Goal: Information Seeking & Learning: Learn about a topic

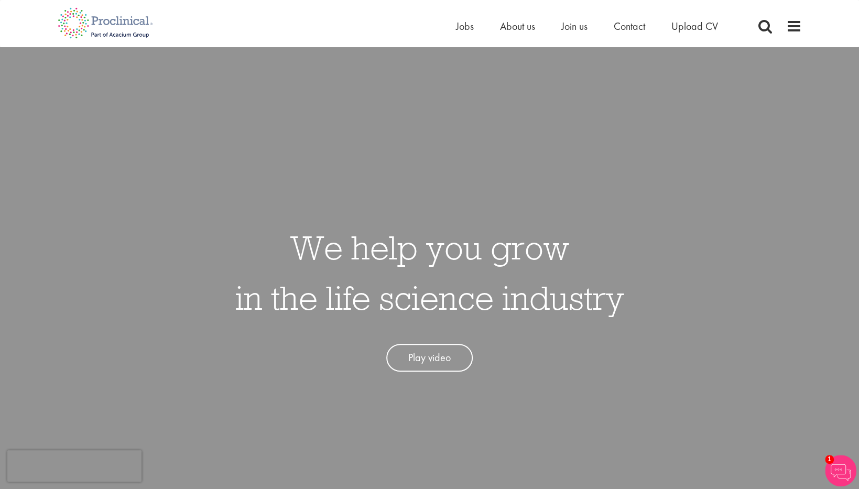
scroll to position [5, 0]
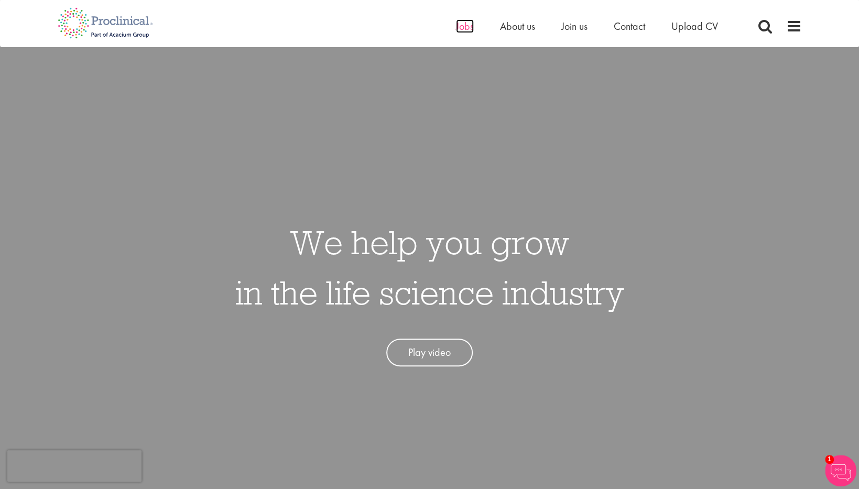
click at [462, 30] on span "Jobs" at bounding box center [465, 26] width 18 height 14
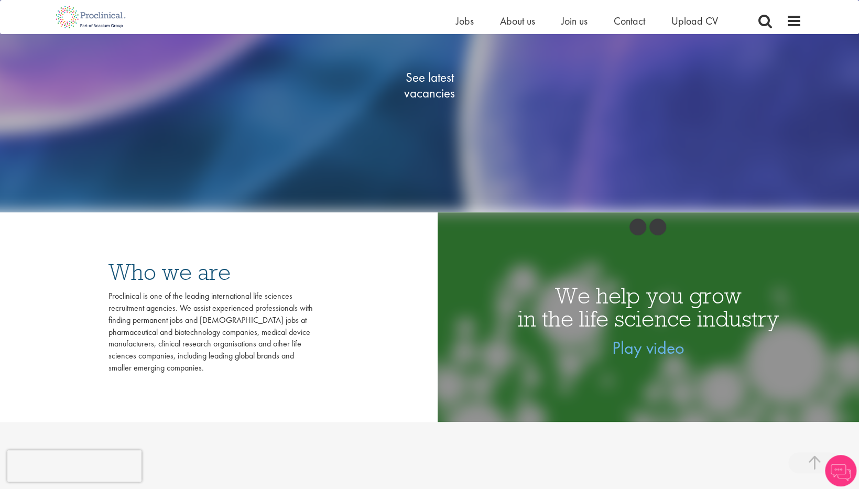
scroll to position [262, 0]
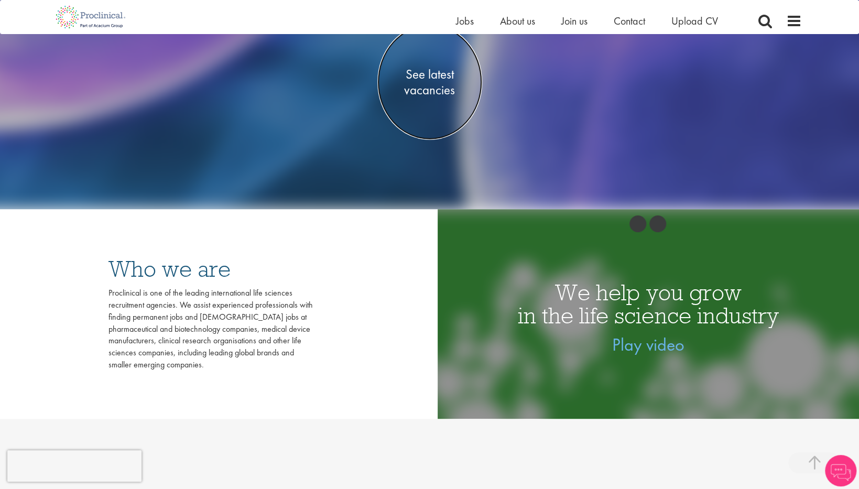
click at [423, 83] on span "See latest vacancies" at bounding box center [429, 82] width 105 height 31
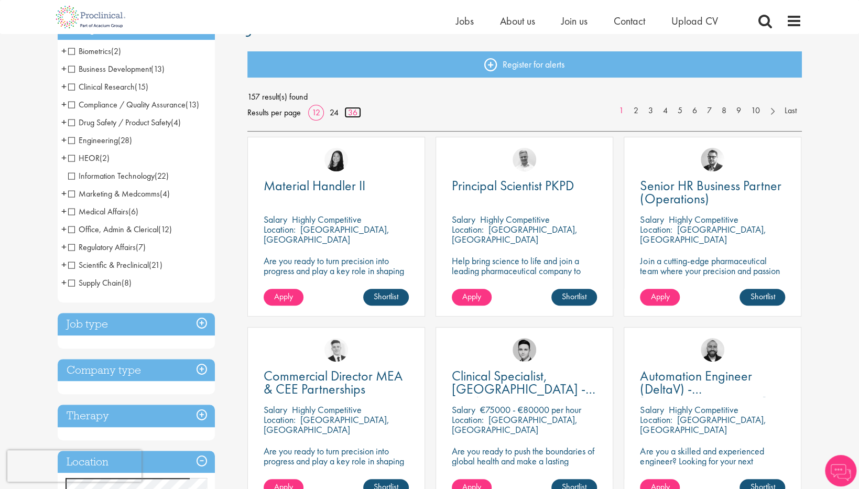
click at [356, 114] on link "36" at bounding box center [352, 112] width 17 height 11
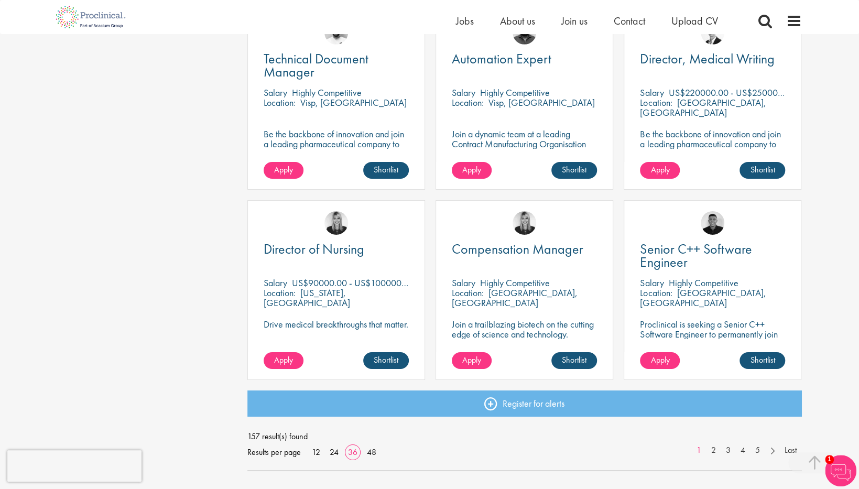
scroll to position [2131, 0]
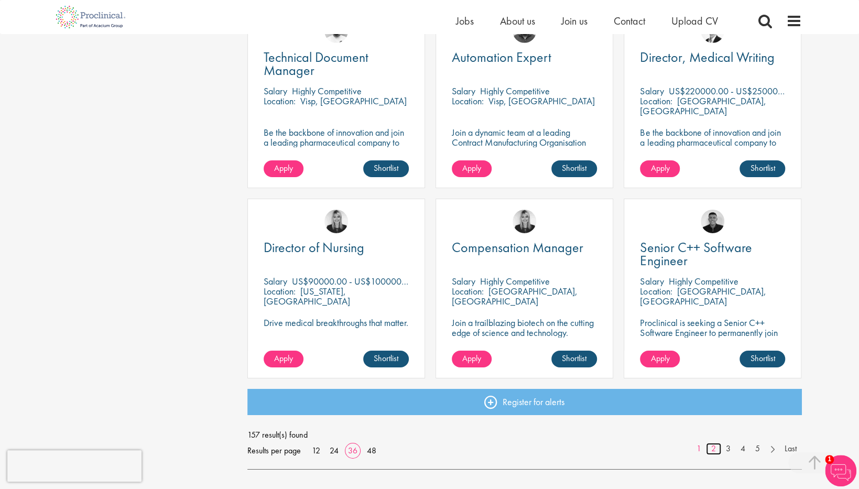
click at [714, 450] on link "2" at bounding box center [713, 449] width 15 height 12
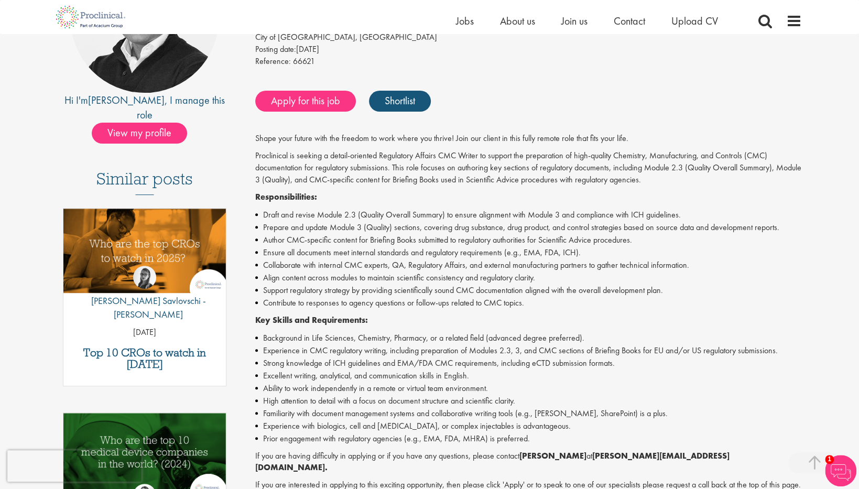
scroll to position [173, 0]
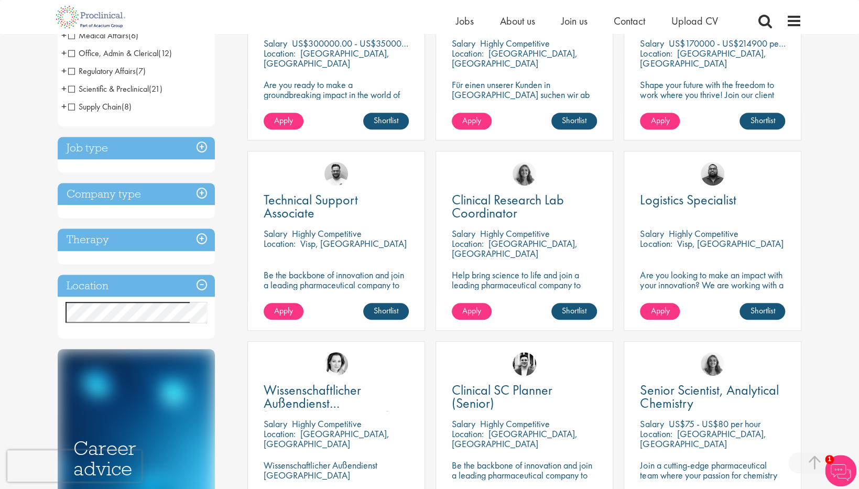
scroll to position [276, 0]
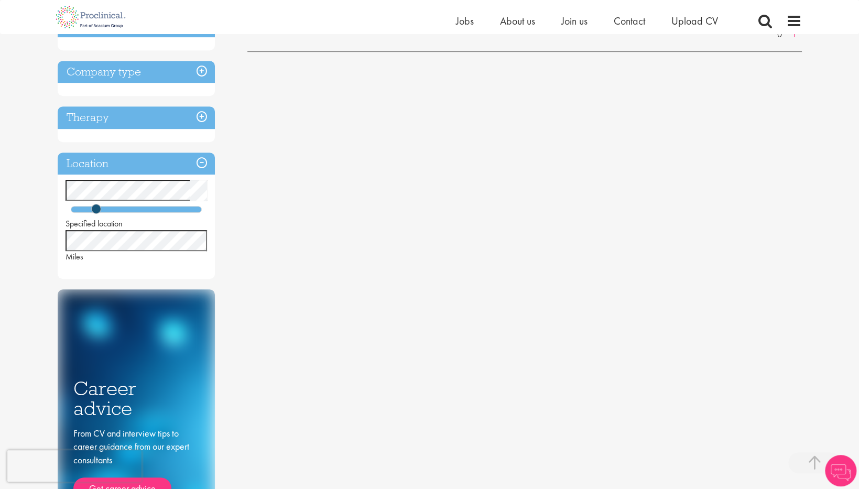
scroll to position [302, 0]
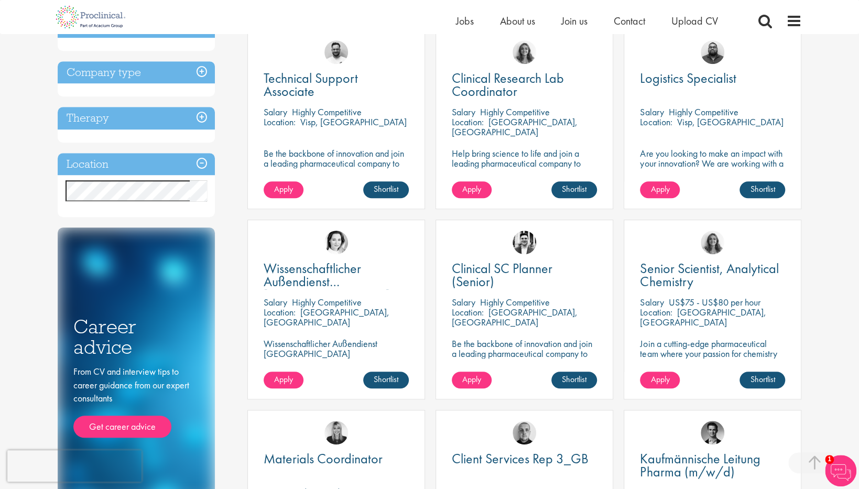
scroll to position [449, 0]
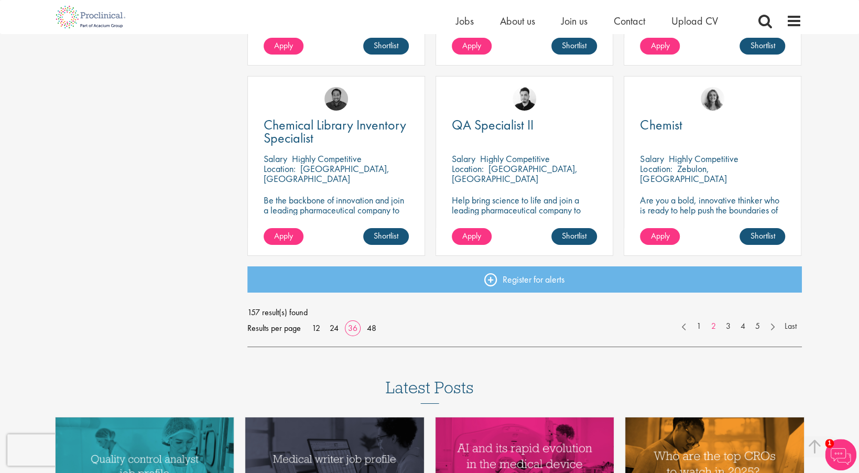
scroll to position [2254, 0]
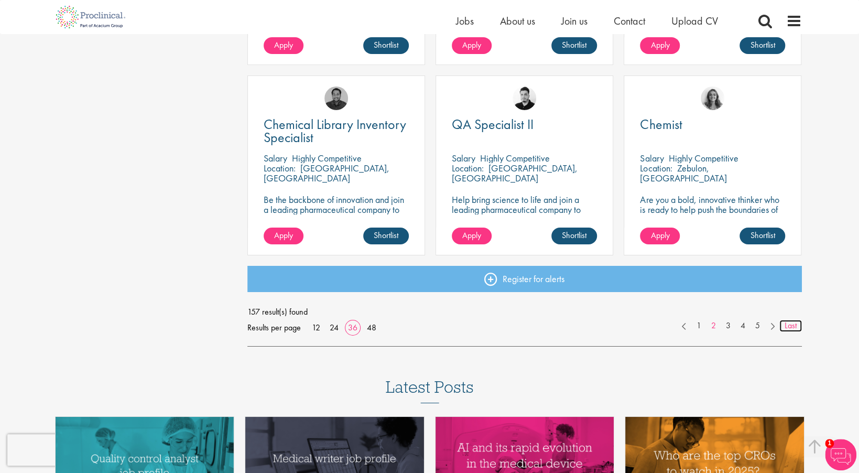
click at [789, 326] on link "Last" at bounding box center [790, 326] width 23 height 12
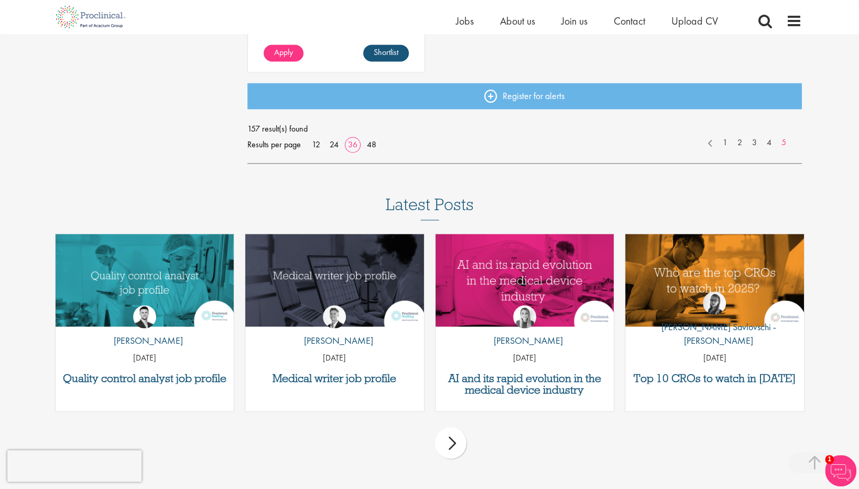
scroll to position [1107, 0]
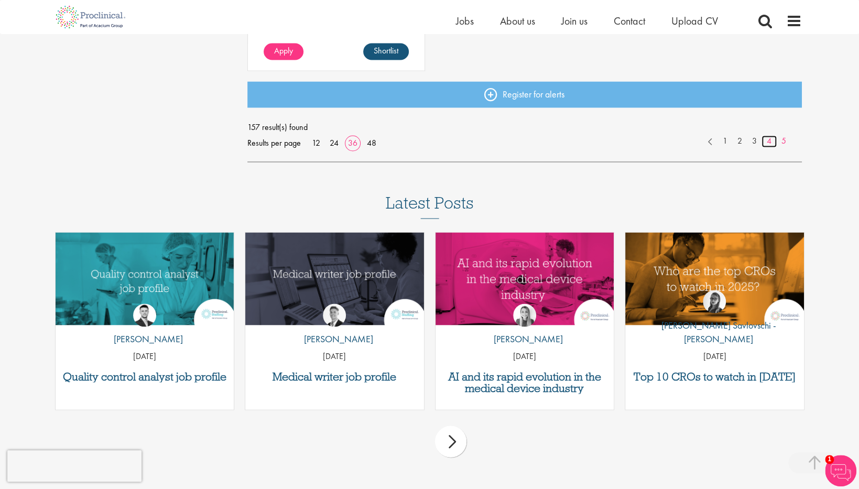
click at [766, 145] on link "4" at bounding box center [769, 141] width 15 height 12
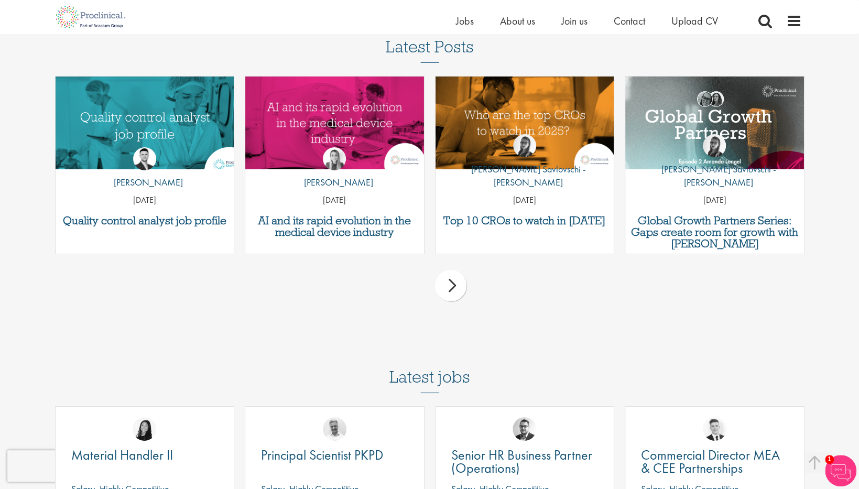
scroll to position [2343, 0]
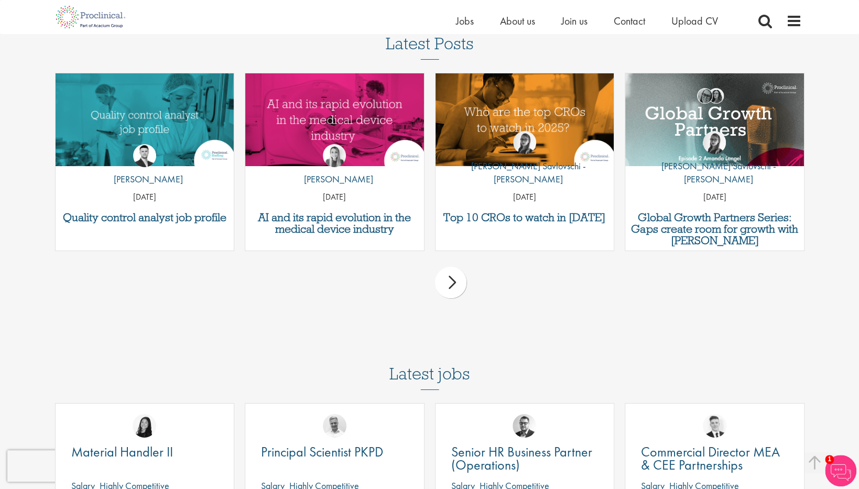
click at [456, 292] on div "next" at bounding box center [450, 282] width 31 height 31
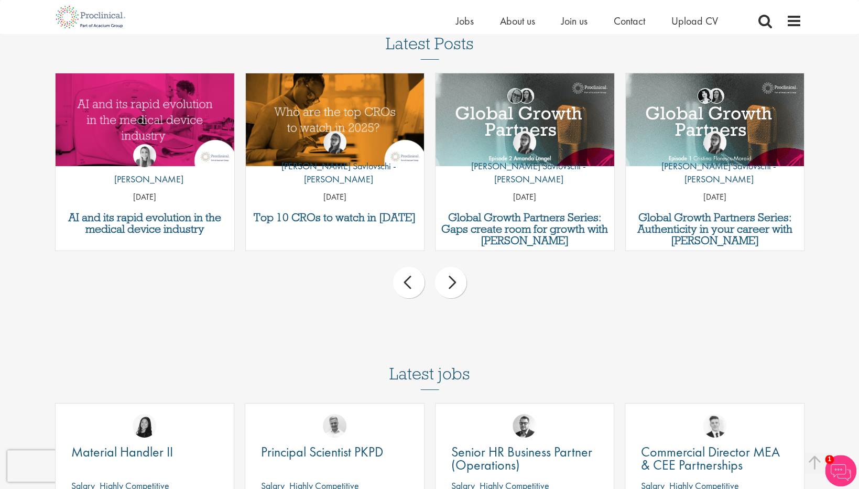
click at [456, 292] on div "next" at bounding box center [450, 282] width 31 height 31
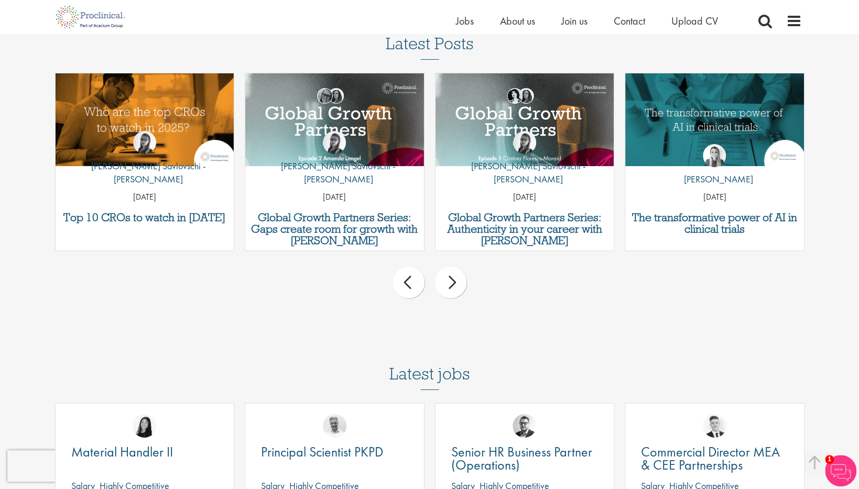
click at [456, 292] on div "next" at bounding box center [450, 282] width 31 height 31
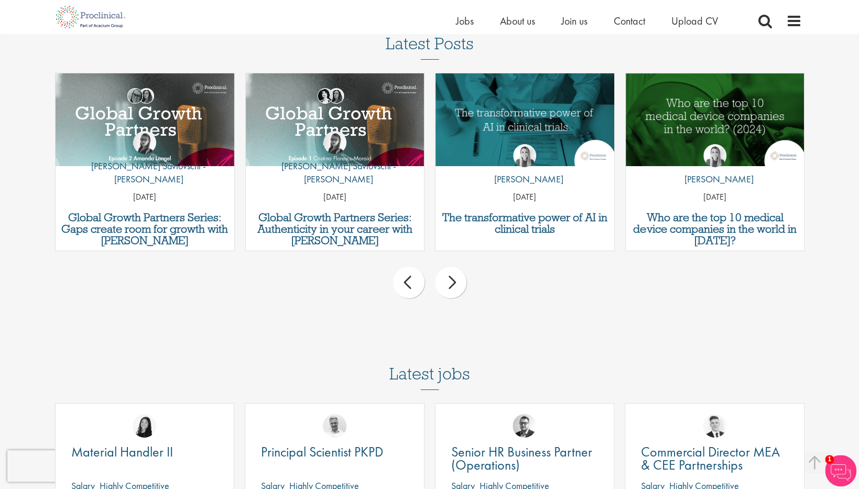
click at [458, 286] on div "next" at bounding box center [450, 282] width 31 height 31
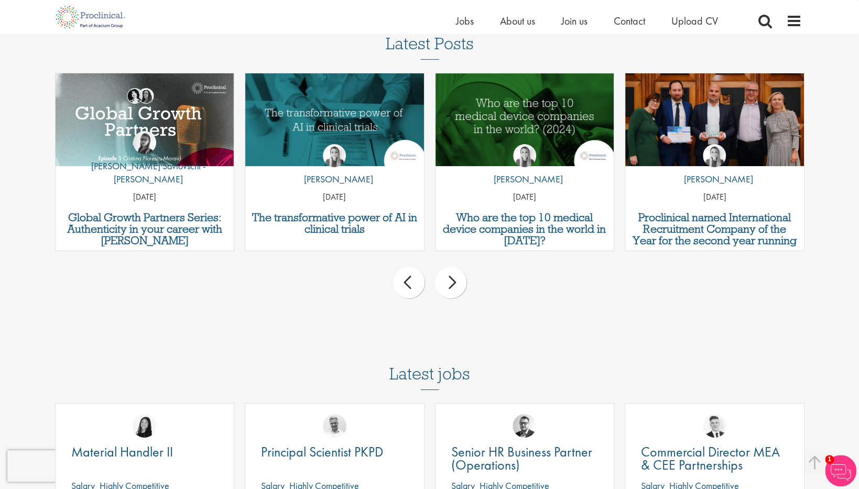
click at [458, 286] on div "next" at bounding box center [450, 282] width 31 height 31
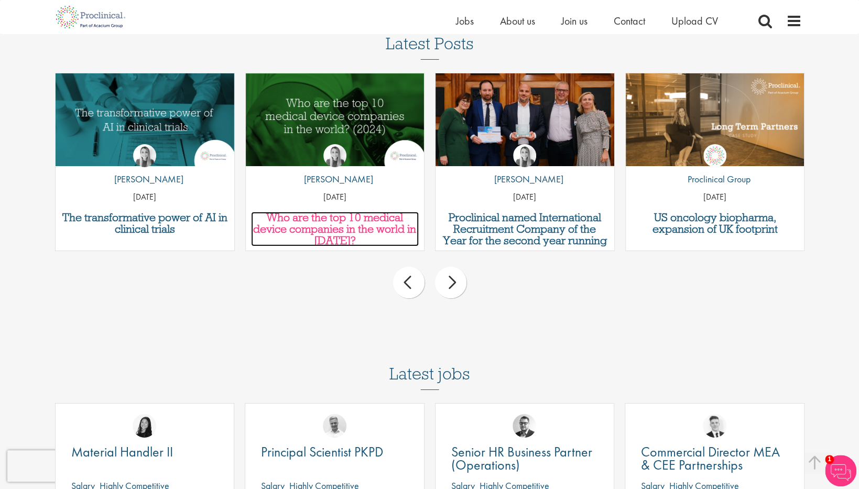
click at [355, 227] on h3 "Who are the top 10 medical device companies in the world in [DATE]?" at bounding box center [335, 229] width 168 height 35
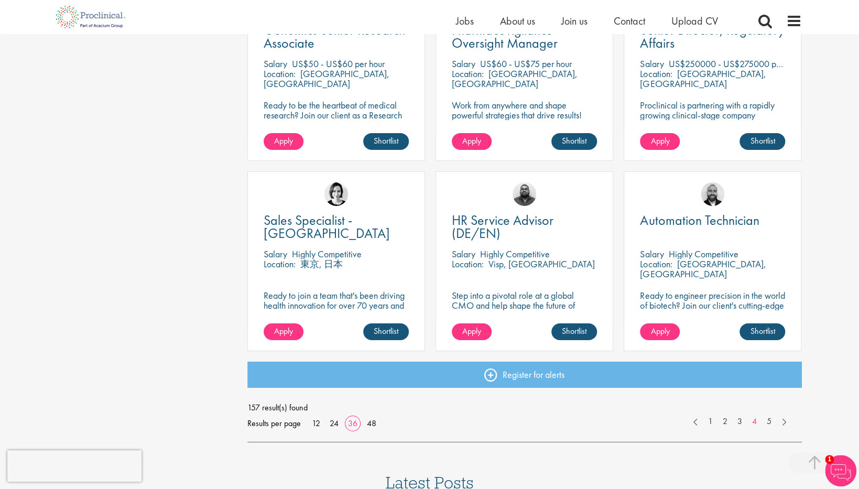
scroll to position [2159, 0]
click at [739, 421] on link "3" at bounding box center [739, 421] width 15 height 12
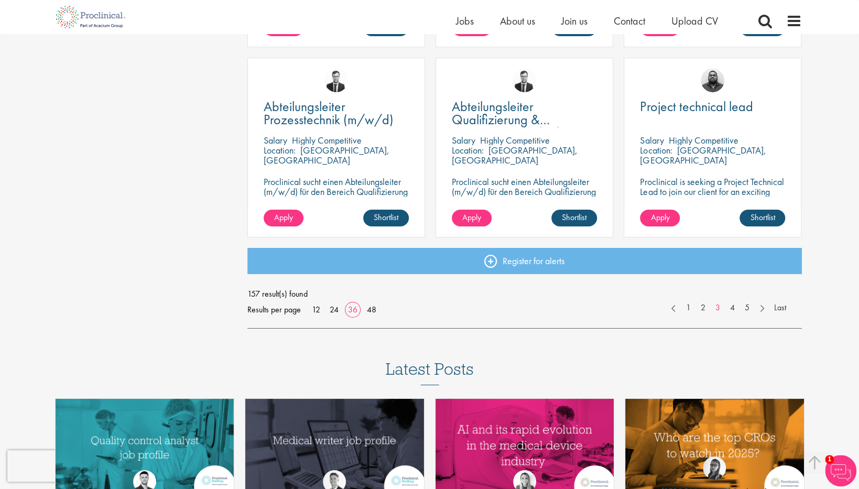
scroll to position [2279, 0]
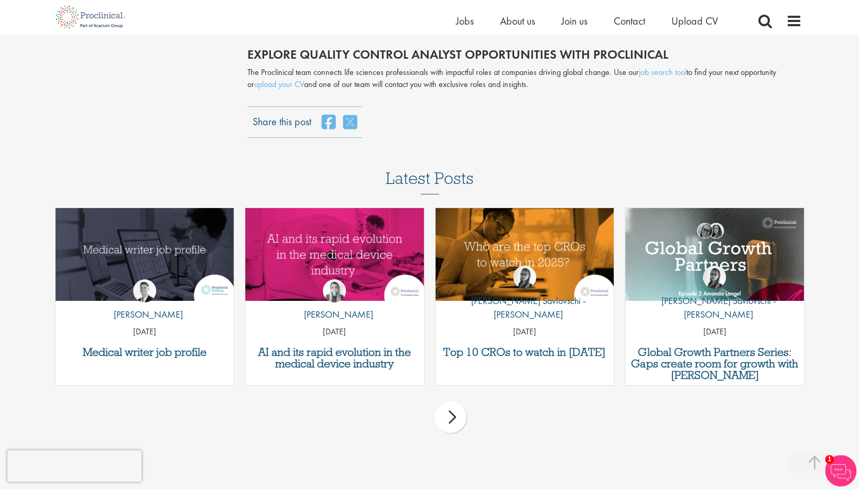
scroll to position [2340, 0]
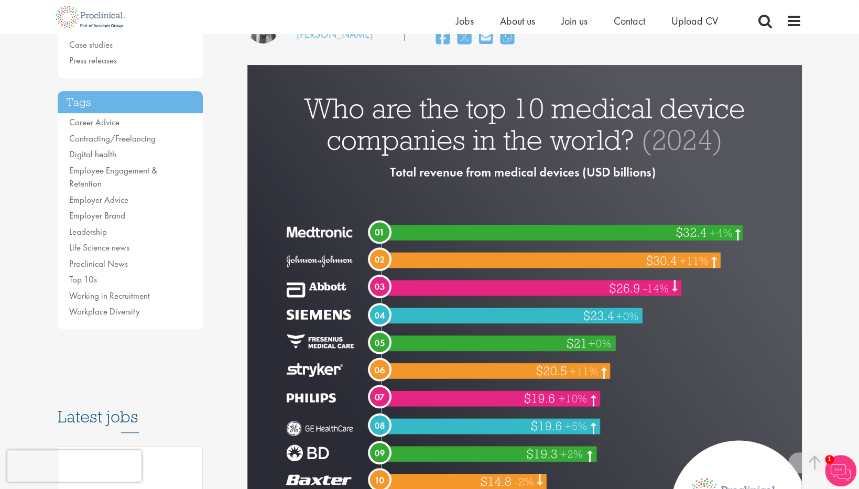
scroll to position [168, 0]
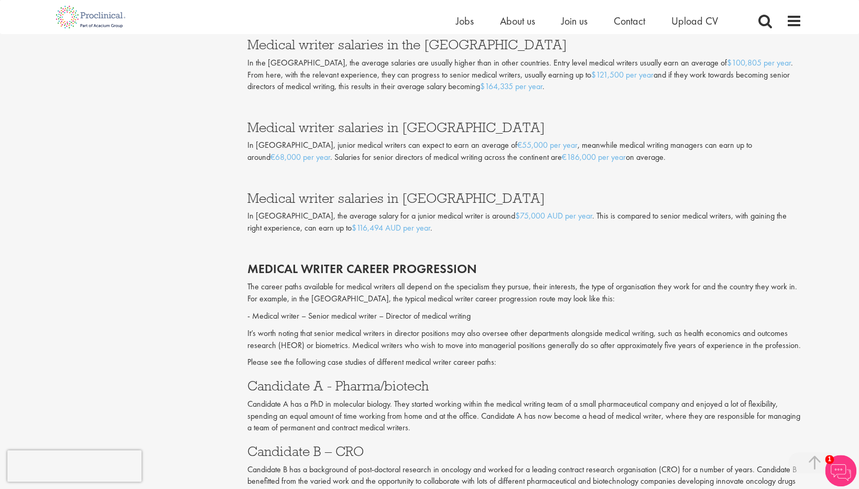
scroll to position [1318, 0]
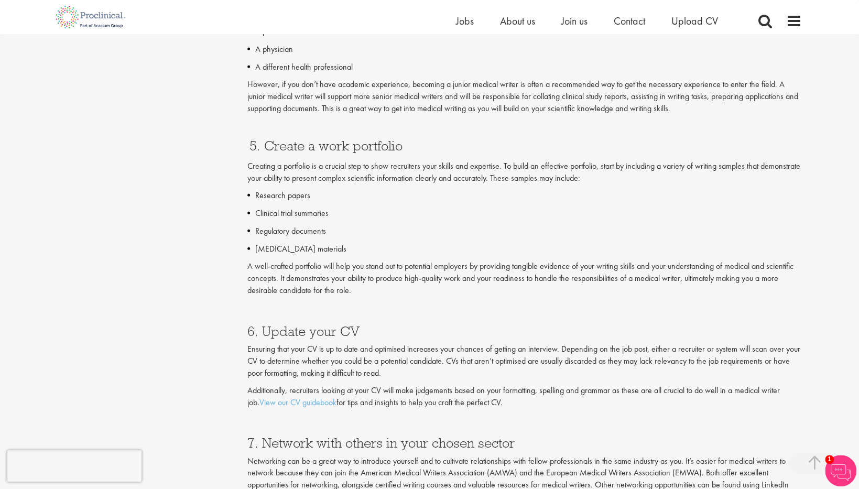
scroll to position [1918, 0]
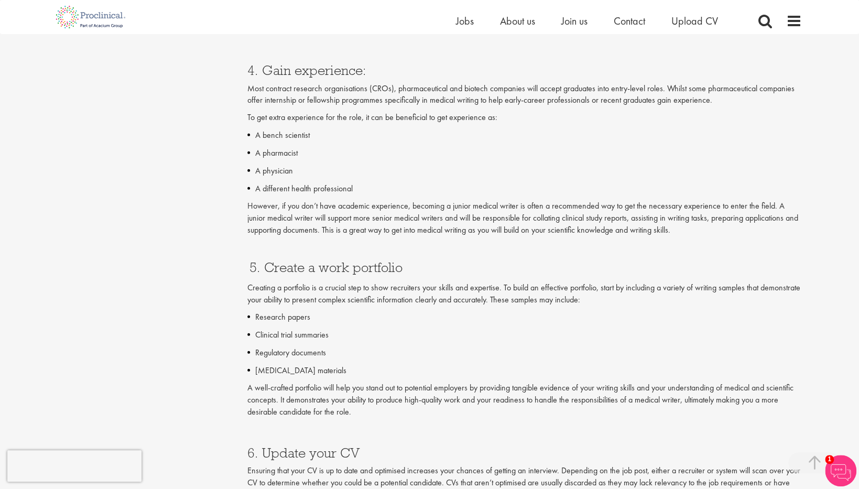
scroll to position [1776, 0]
